Goal: Task Accomplishment & Management: Use online tool/utility

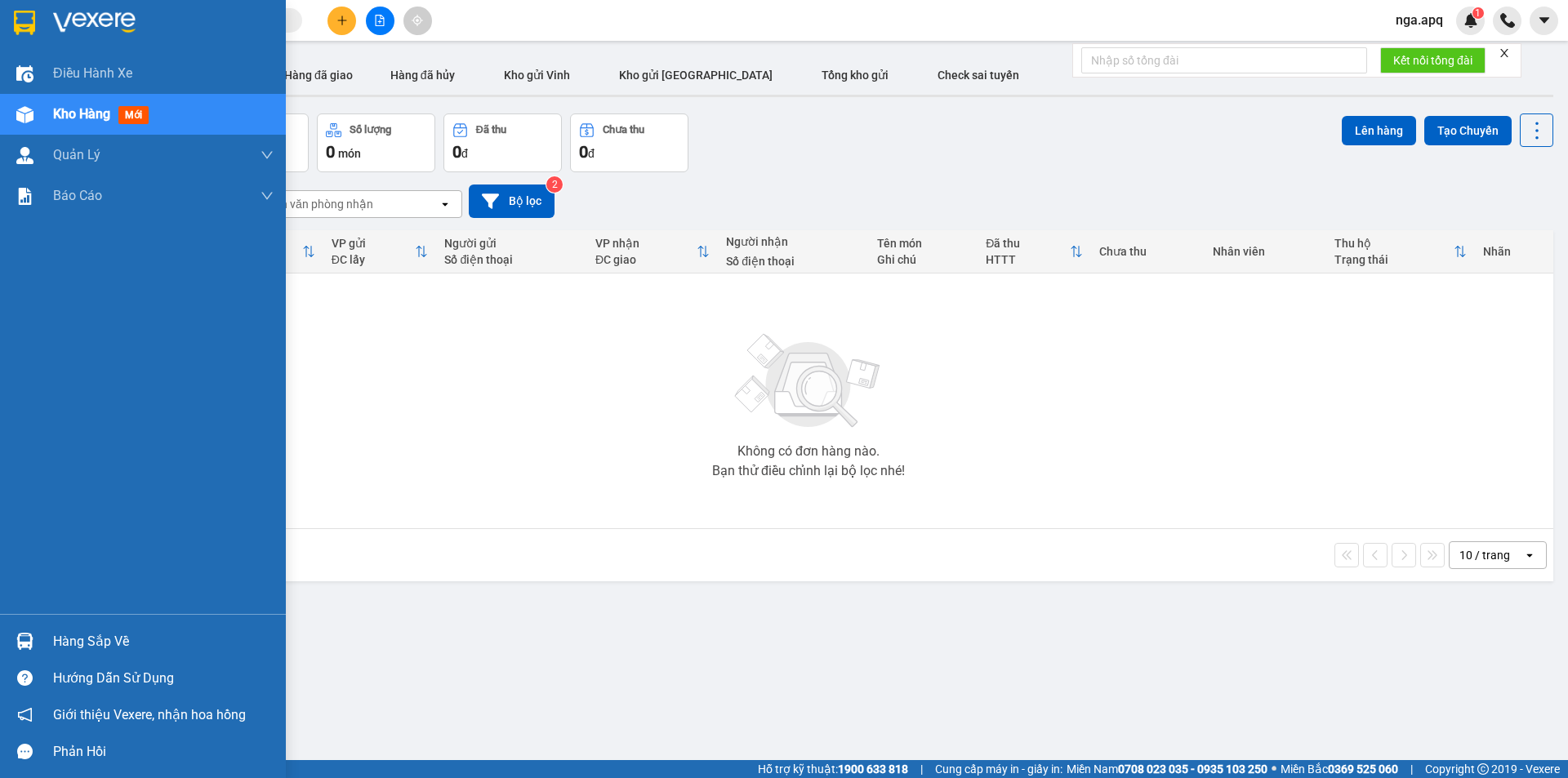
click at [26, 641] on img at bounding box center [24, 641] width 17 height 17
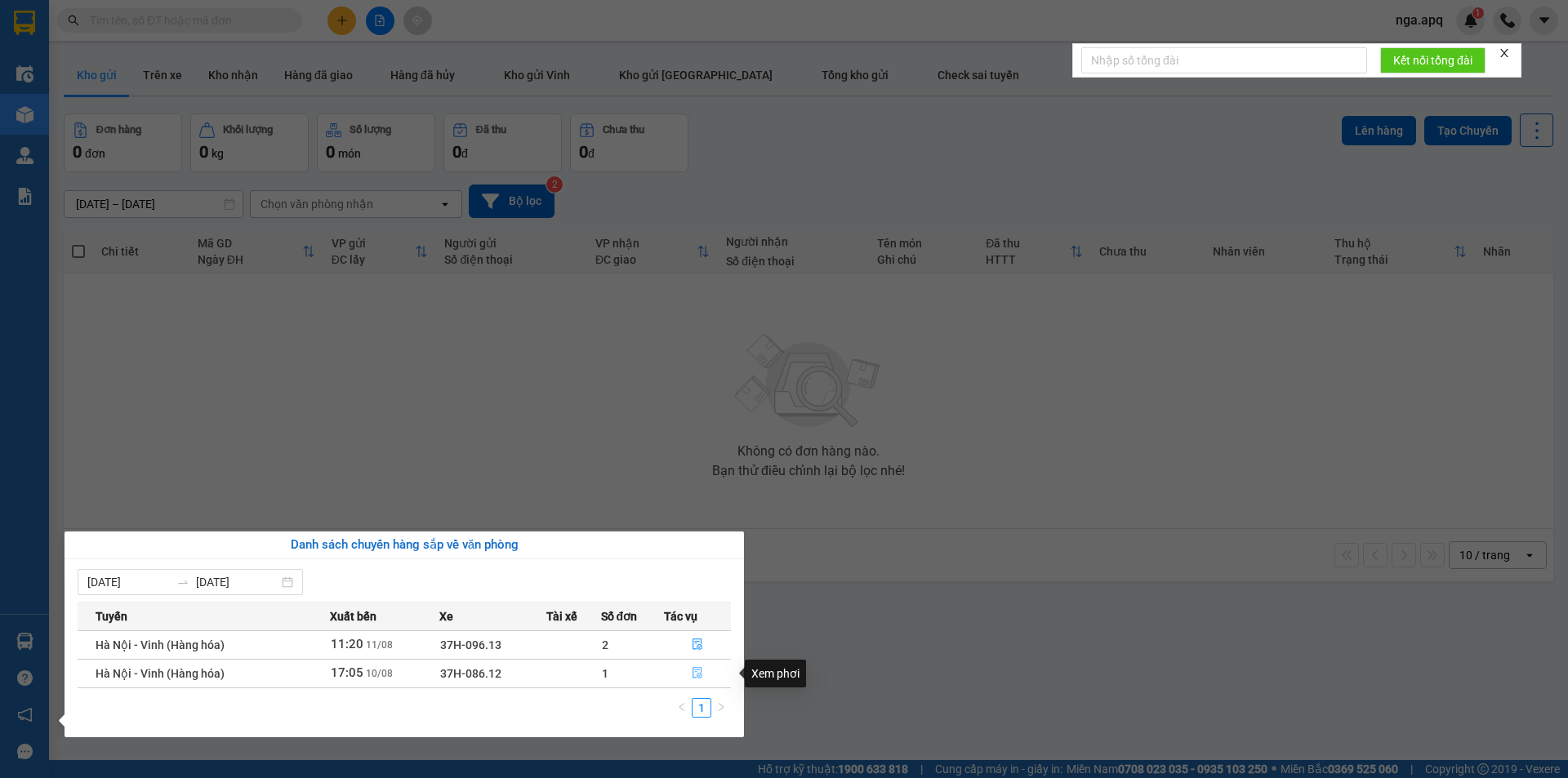
click at [696, 674] on icon "file-done" at bounding box center [697, 672] width 12 height 12
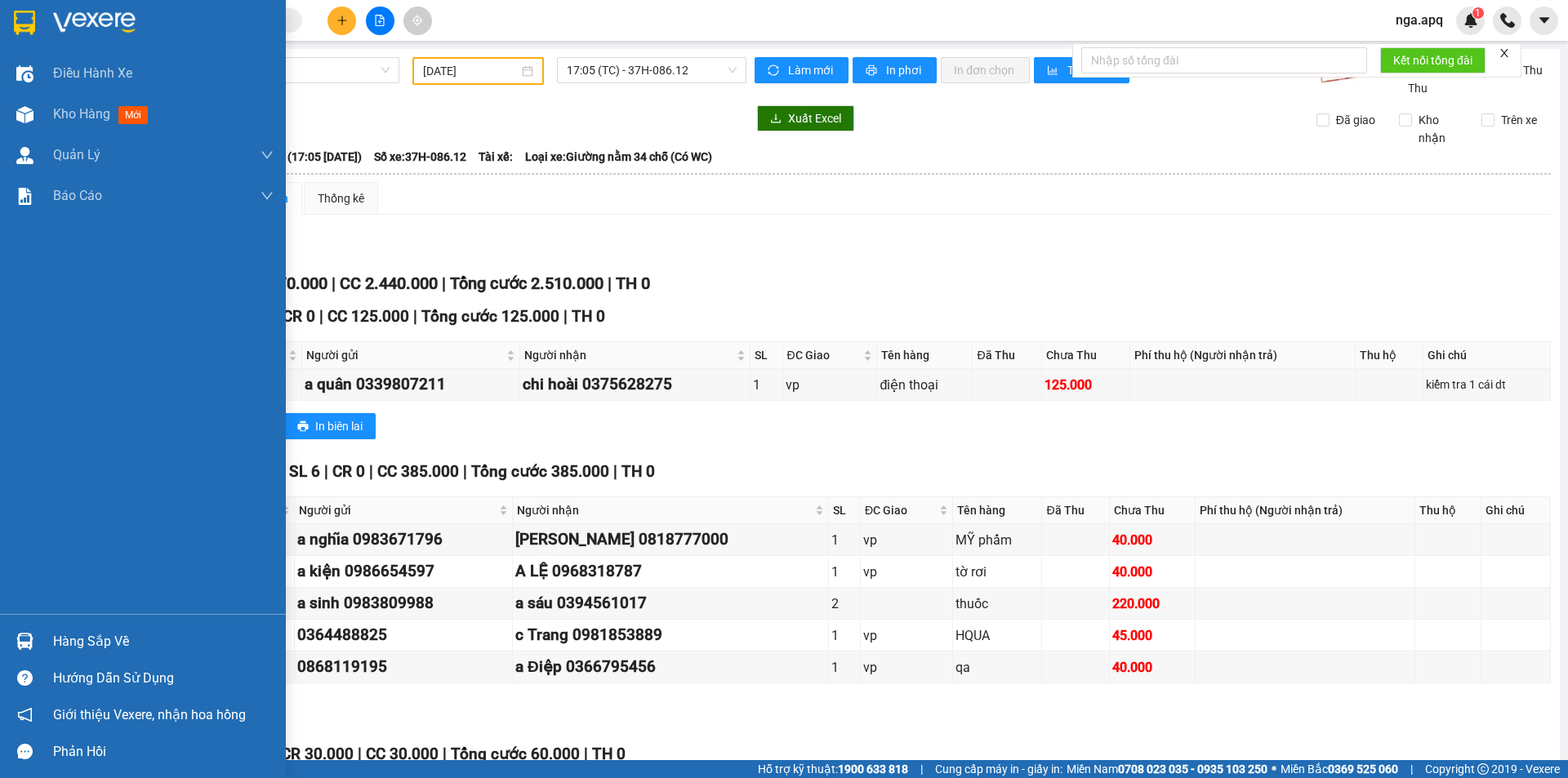
click at [27, 638] on img at bounding box center [24, 641] width 17 height 17
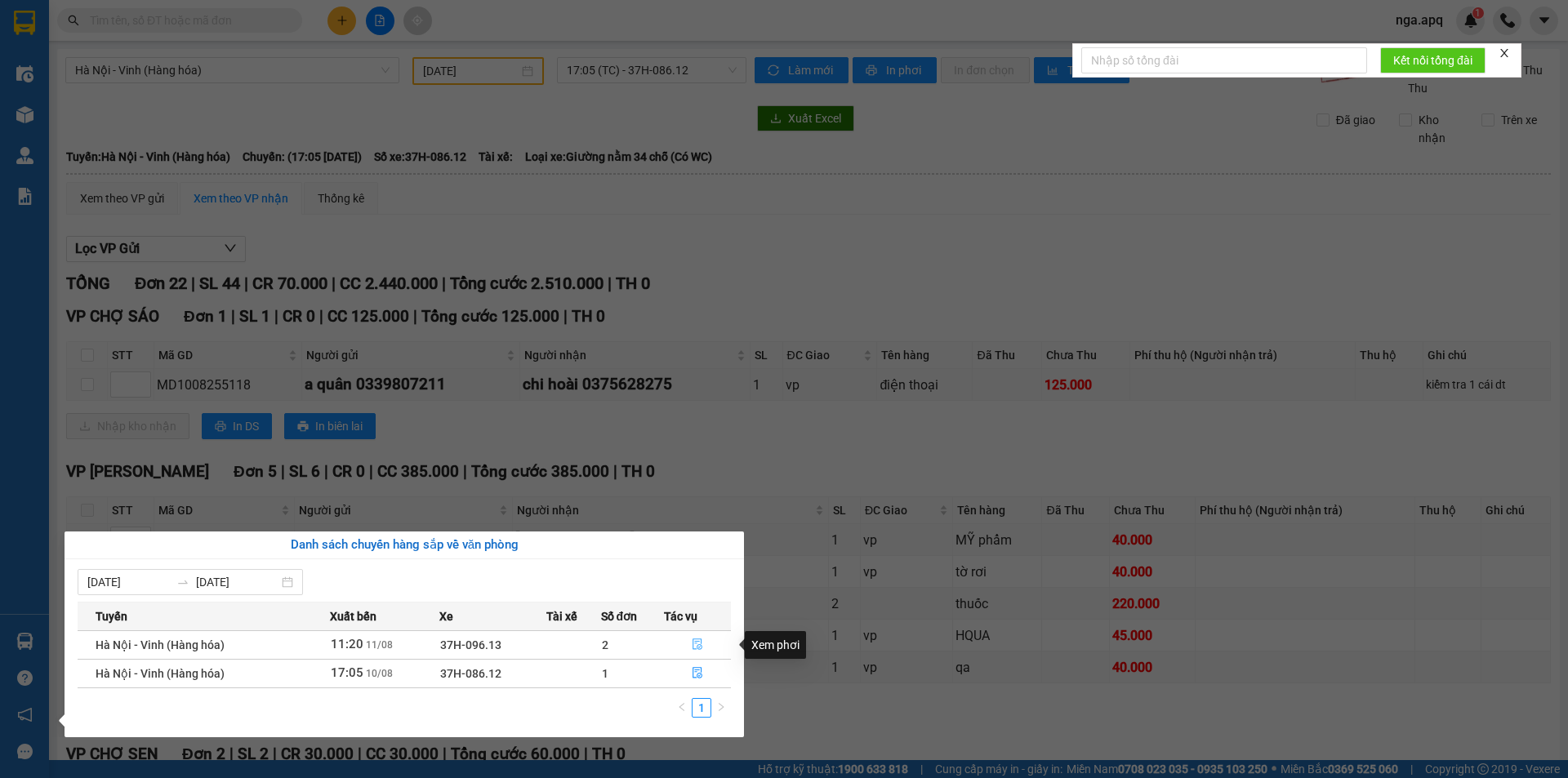
click at [697, 646] on icon "file-done" at bounding box center [697, 644] width 10 height 12
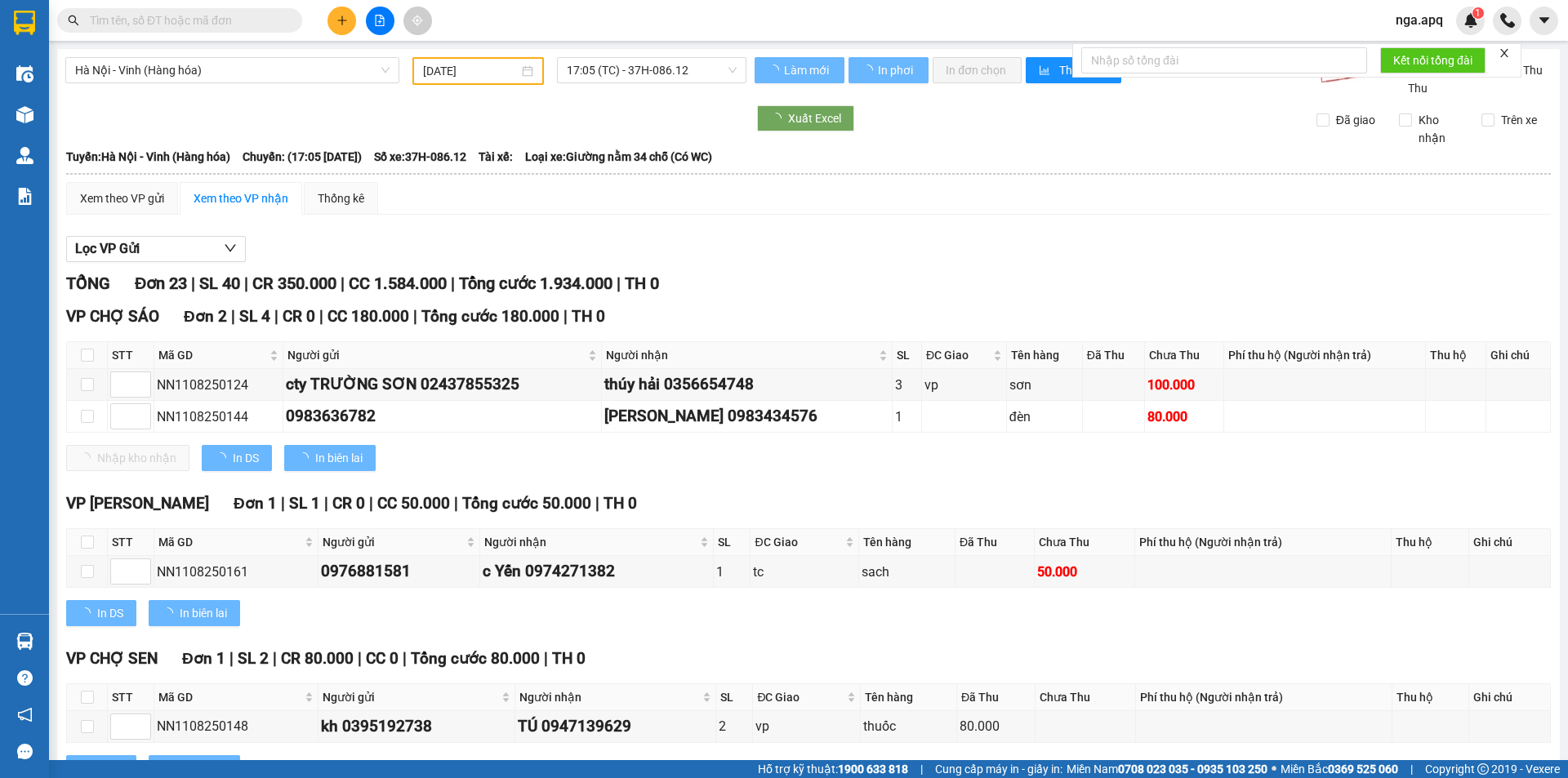
type input "[DATE]"
